Goal: Information Seeking & Learning: Learn about a topic

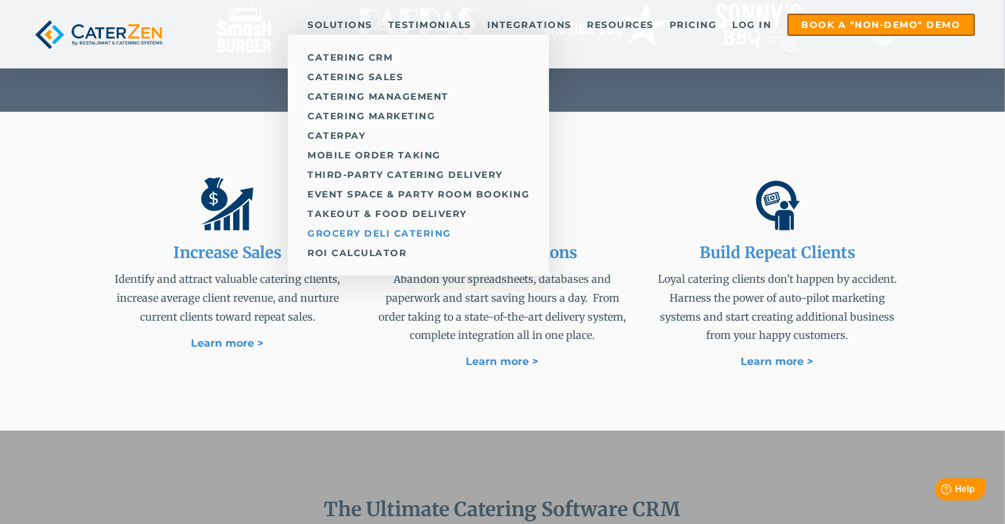
scroll to position [660, 0]
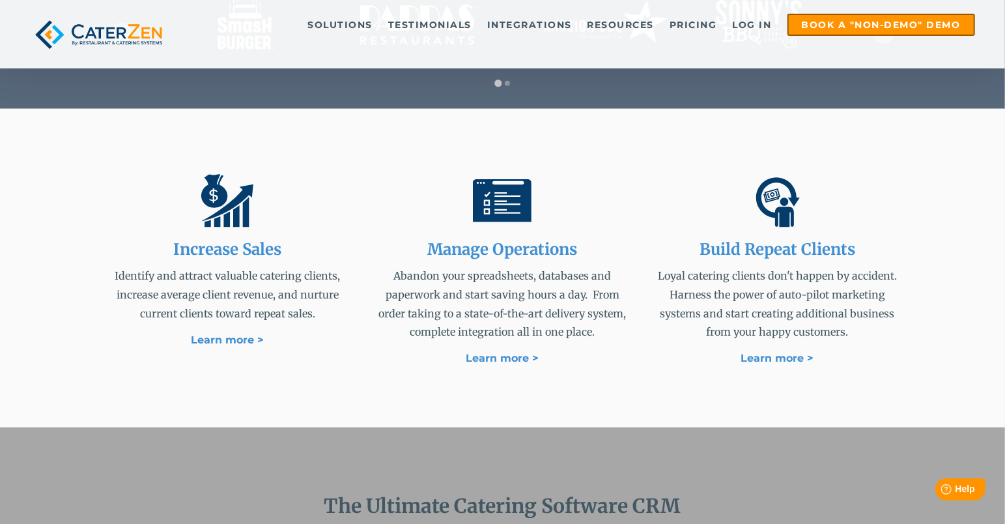
click at [152, 303] on p "Identify and attract valuable catering clients, increase average client revenue…" at bounding box center [227, 294] width 254 height 56
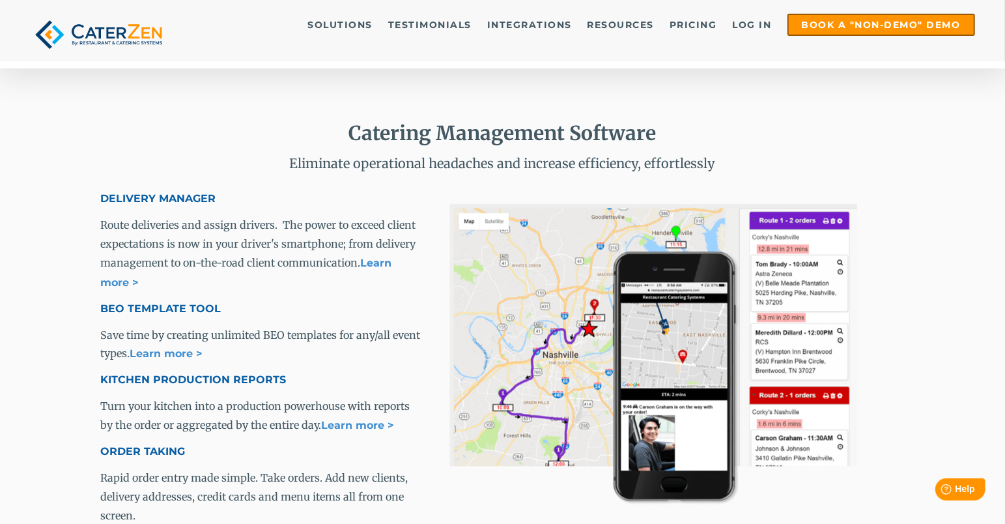
scroll to position [1746, 0]
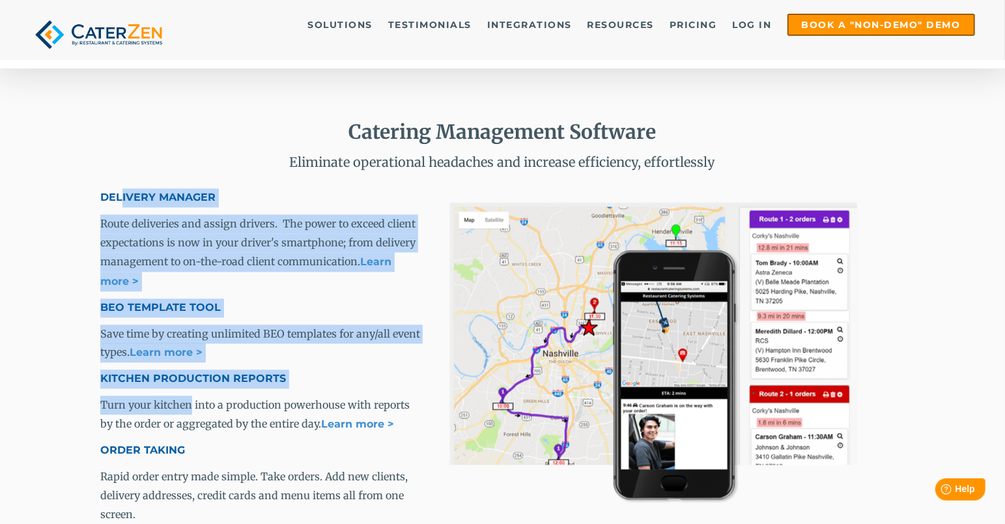
drag, startPoint x: 120, startPoint y: 198, endPoint x: 193, endPoint y: 404, distance: 218.3
click at [193, 402] on span "DELIVERY MANAGER Route deliveries and assign drivers. The power to exceed clien…" at bounding box center [261, 368] width 323 height 361
click at [193, 404] on span "Turn your kitchen into a production powerhouse with reports by the order or agg…" at bounding box center [254, 414] width 309 height 32
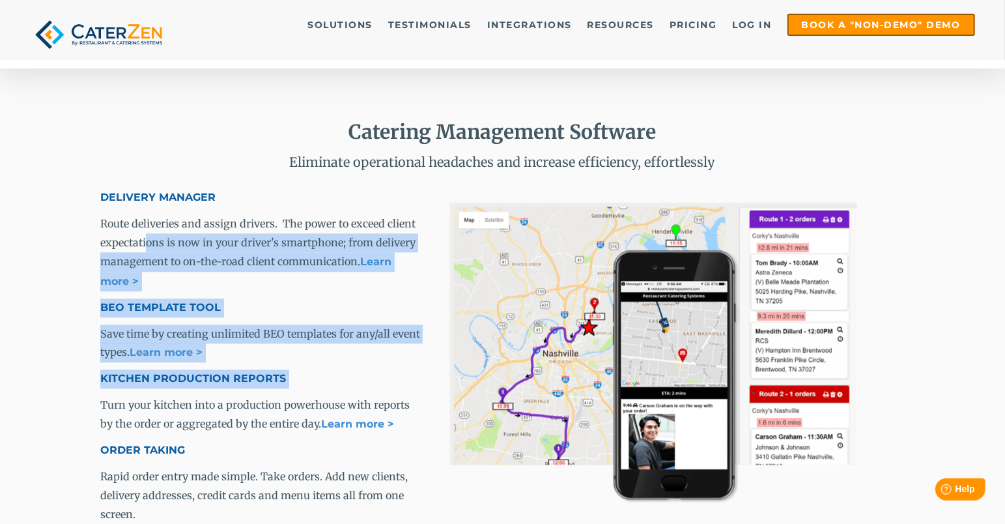
drag, startPoint x: 150, startPoint y: 235, endPoint x: 238, endPoint y: 462, distance: 243.3
click at [238, 458] on span "DELIVERY MANAGER Route deliveries and assign drivers. The power to exceed clien…" at bounding box center [261, 368] width 323 height 361
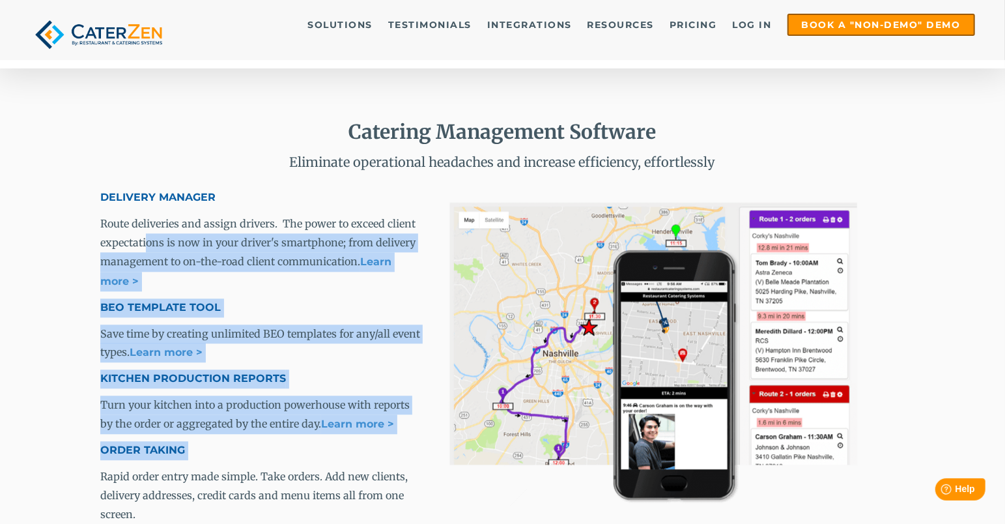
click at [219, 253] on p "Route deliveries and assign drivers. The power to exceed client expectations is…" at bounding box center [261, 252] width 323 height 76
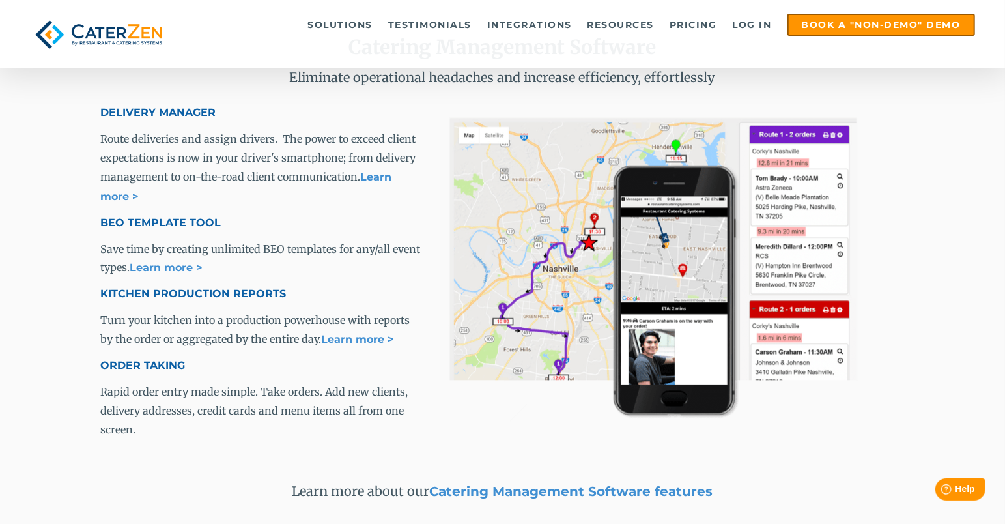
scroll to position [1833, 0]
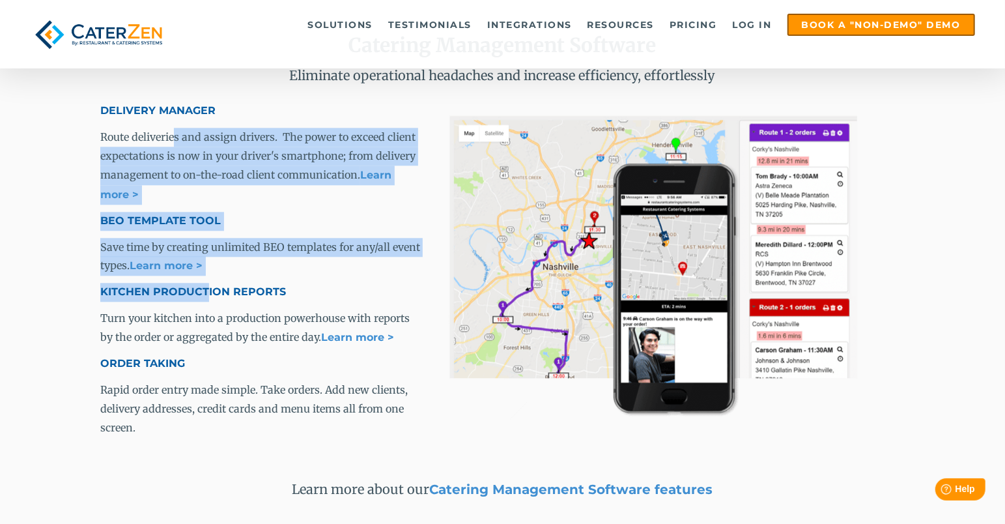
drag, startPoint x: 174, startPoint y: 144, endPoint x: 223, endPoint y: 343, distance: 204.7
click at [223, 339] on span "DELIVERY MANAGER Route deliveries and assign drivers. The power to exceed clien…" at bounding box center [261, 282] width 323 height 361
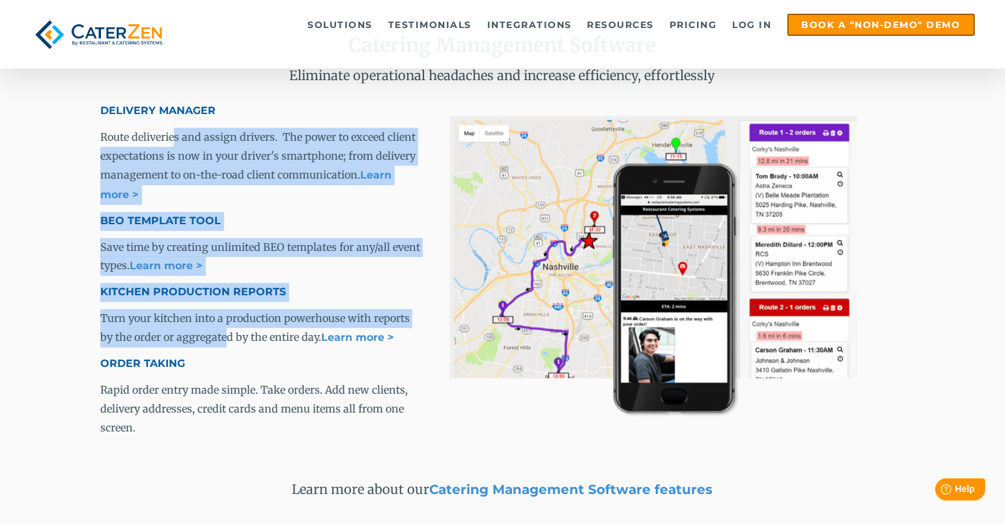
click at [223, 343] on p "Turn your kitchen into a production powerhouse with reports by the order or agg…" at bounding box center [261, 328] width 323 height 38
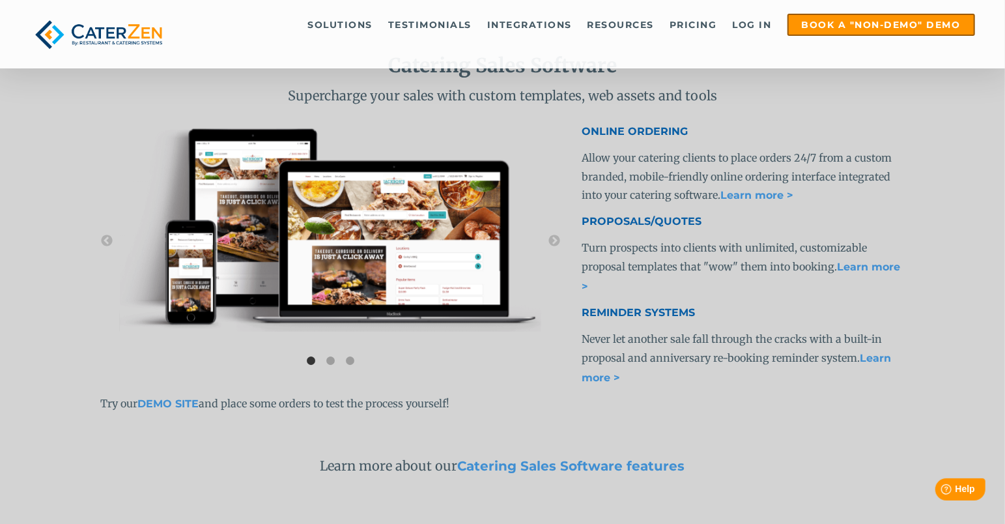
scroll to position [2403, 0]
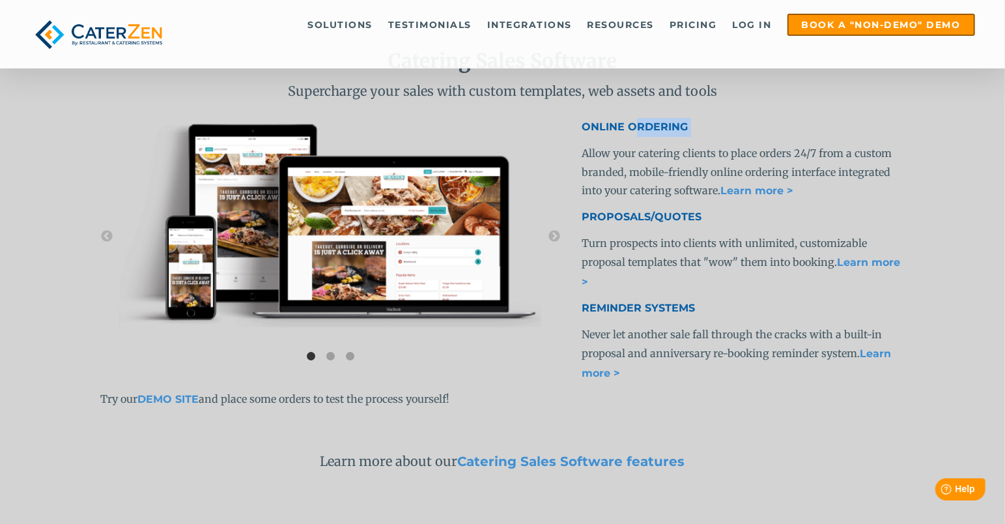
drag, startPoint x: 637, startPoint y: 126, endPoint x: 792, endPoint y: 203, distance: 173.3
click at [791, 202] on span "ONLINE ORDERING Allow your catering clients to place orders 24/7 from a custom …" at bounding box center [742, 263] width 323 height 290
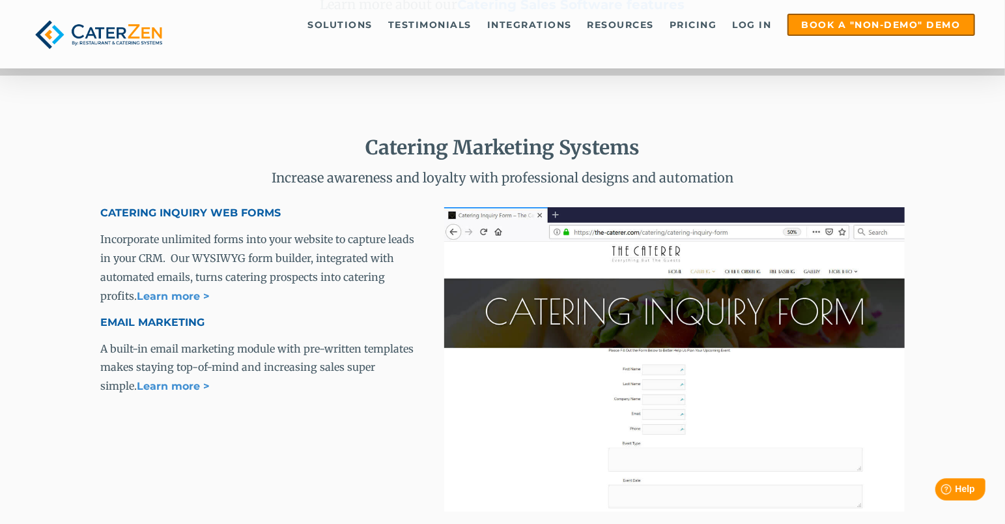
scroll to position [2861, 0]
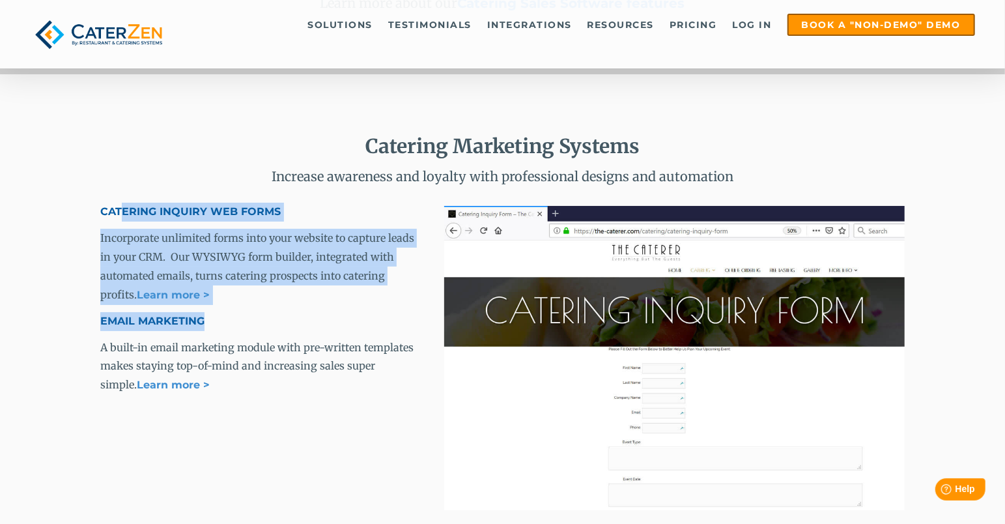
drag, startPoint x: 122, startPoint y: 206, endPoint x: 275, endPoint y: 373, distance: 226.8
click at [273, 371] on span "CATERING INQUIRY WEB FORMS Incorporate unlimited forms into your website to cap…" at bounding box center [261, 312] width 323 height 218
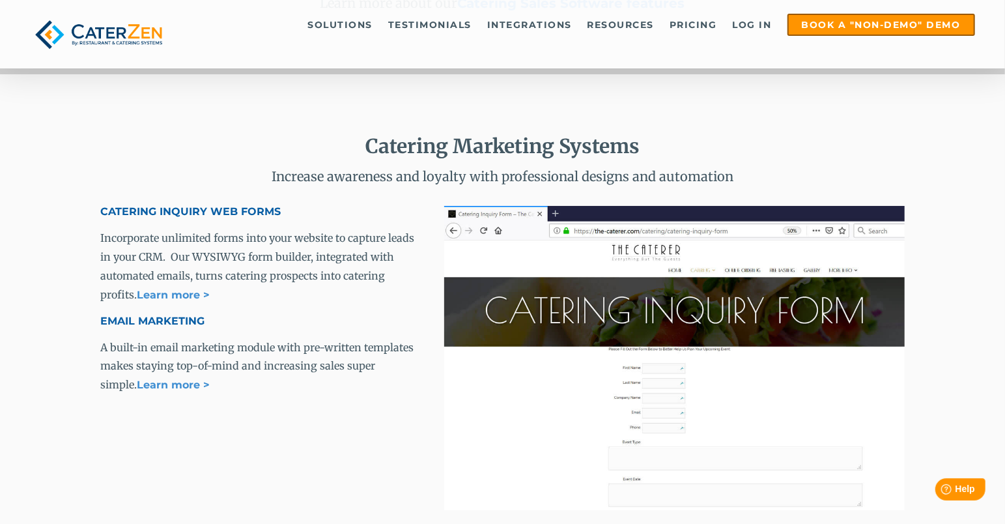
click at [275, 373] on p "A built-in email marketing module with pre-written templates makes staying top-…" at bounding box center [261, 366] width 323 height 57
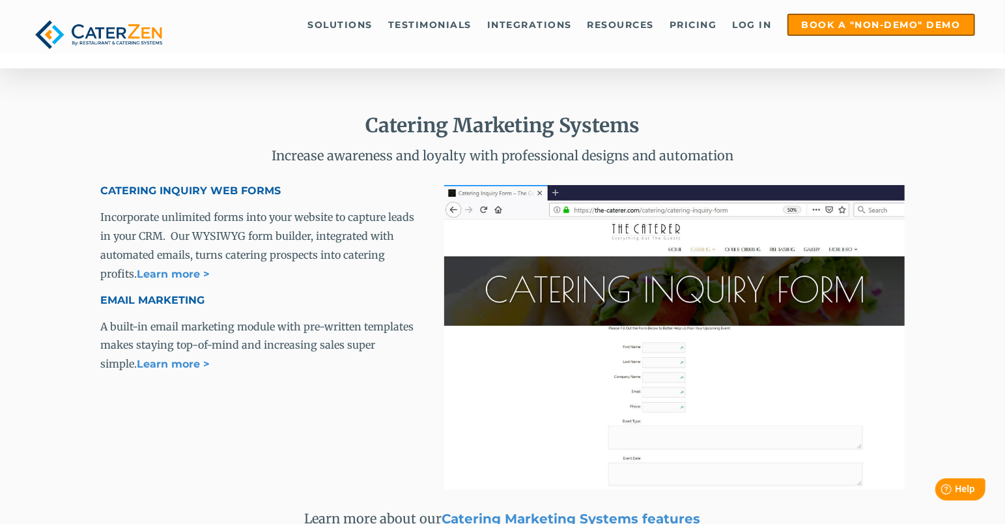
scroll to position [2854, 0]
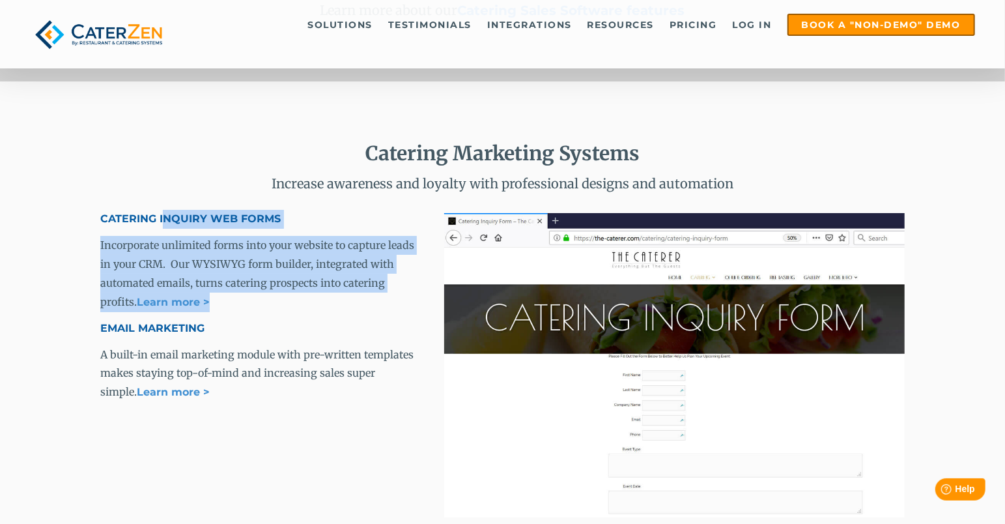
drag, startPoint x: 167, startPoint y: 218, endPoint x: 310, endPoint y: 333, distance: 183.9
click at [310, 333] on span "CATERING INQUIRY WEB FORMS Incorporate unlimited forms into your website to cap…" at bounding box center [261, 319] width 323 height 218
click at [310, 333] on h4 "EMAIL MARKETING" at bounding box center [261, 328] width 323 height 19
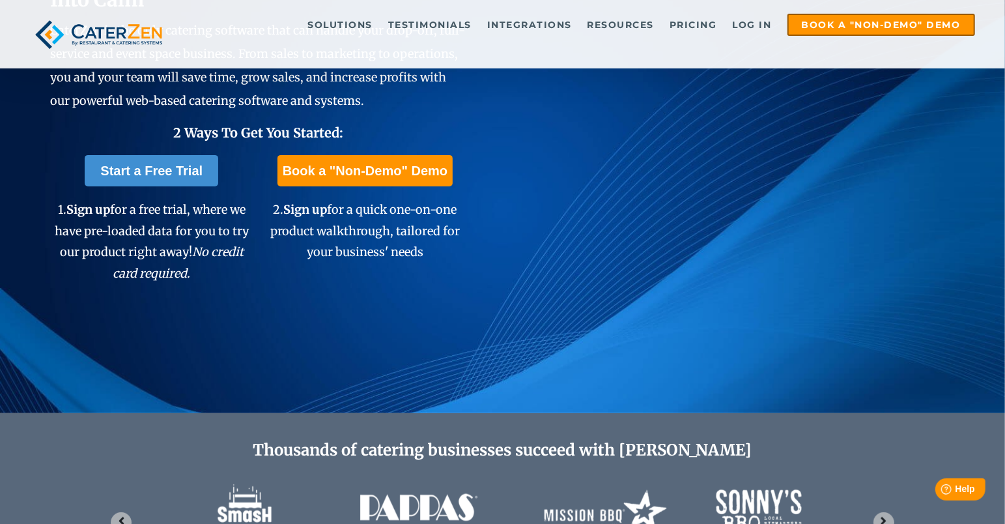
scroll to position [0, 0]
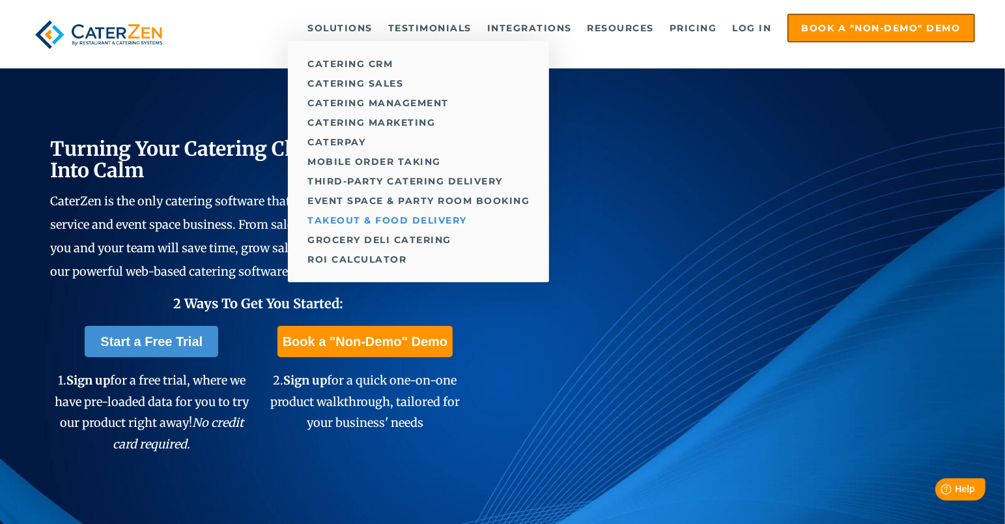
click at [347, 214] on link "Takeout & Food Delivery" at bounding box center [418, 220] width 261 height 20
